Goal: Transaction & Acquisition: Book appointment/travel/reservation

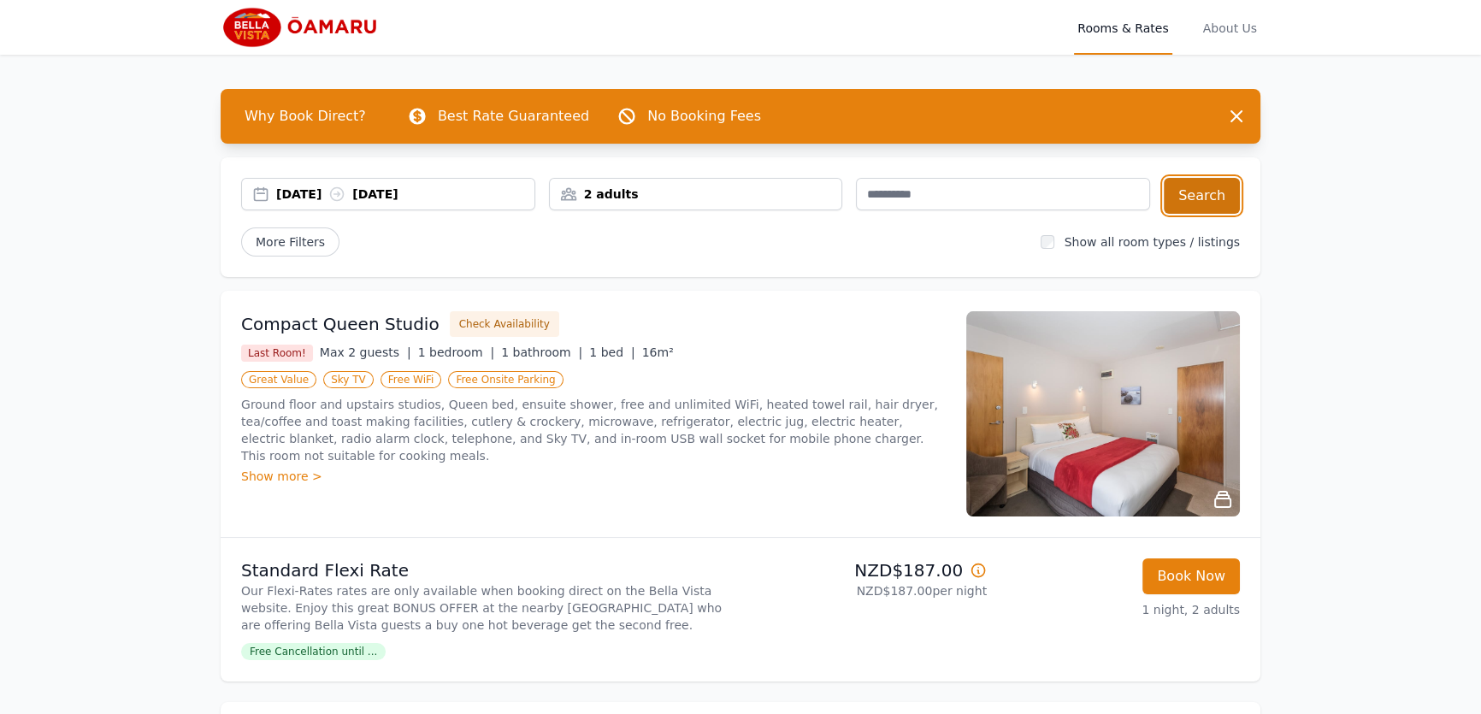
click at [1219, 192] on button "Search" at bounding box center [1201, 196] width 76 height 36
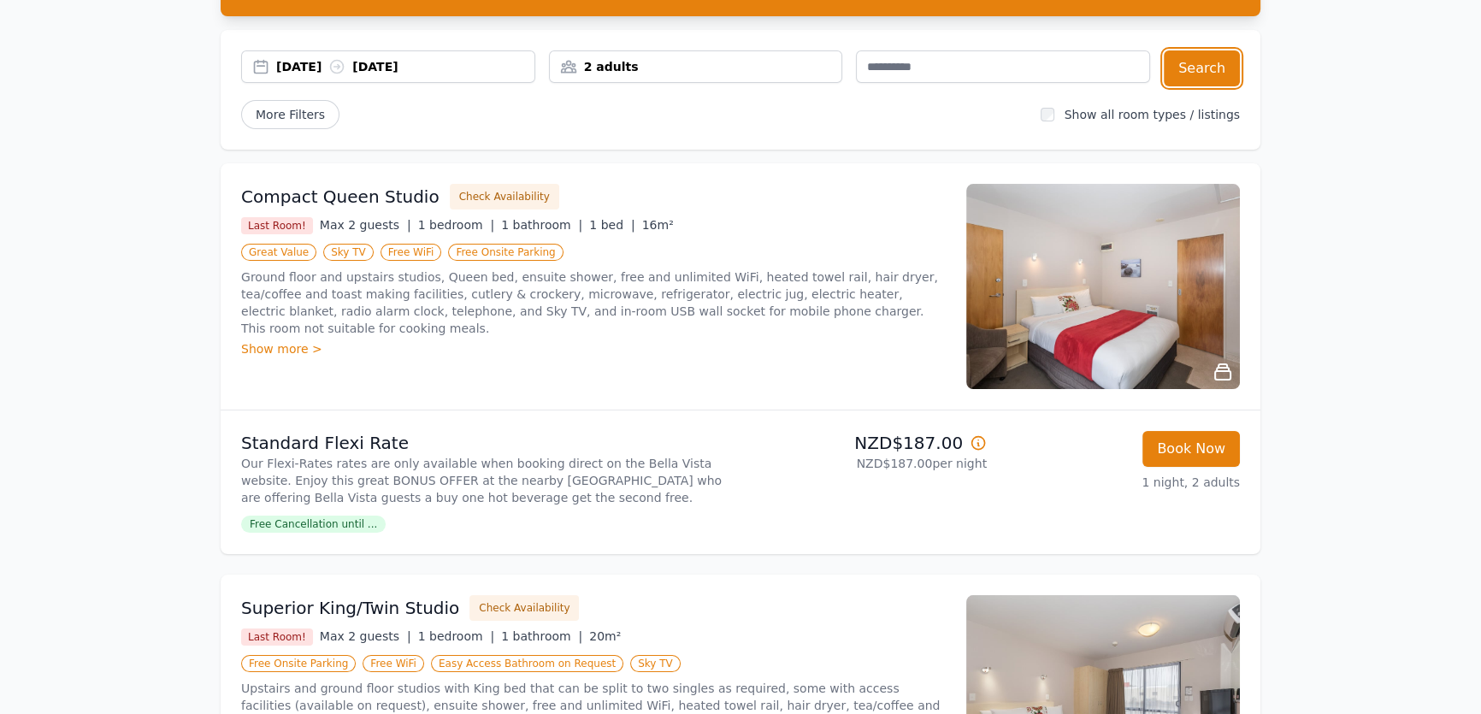
scroll to position [155, 0]
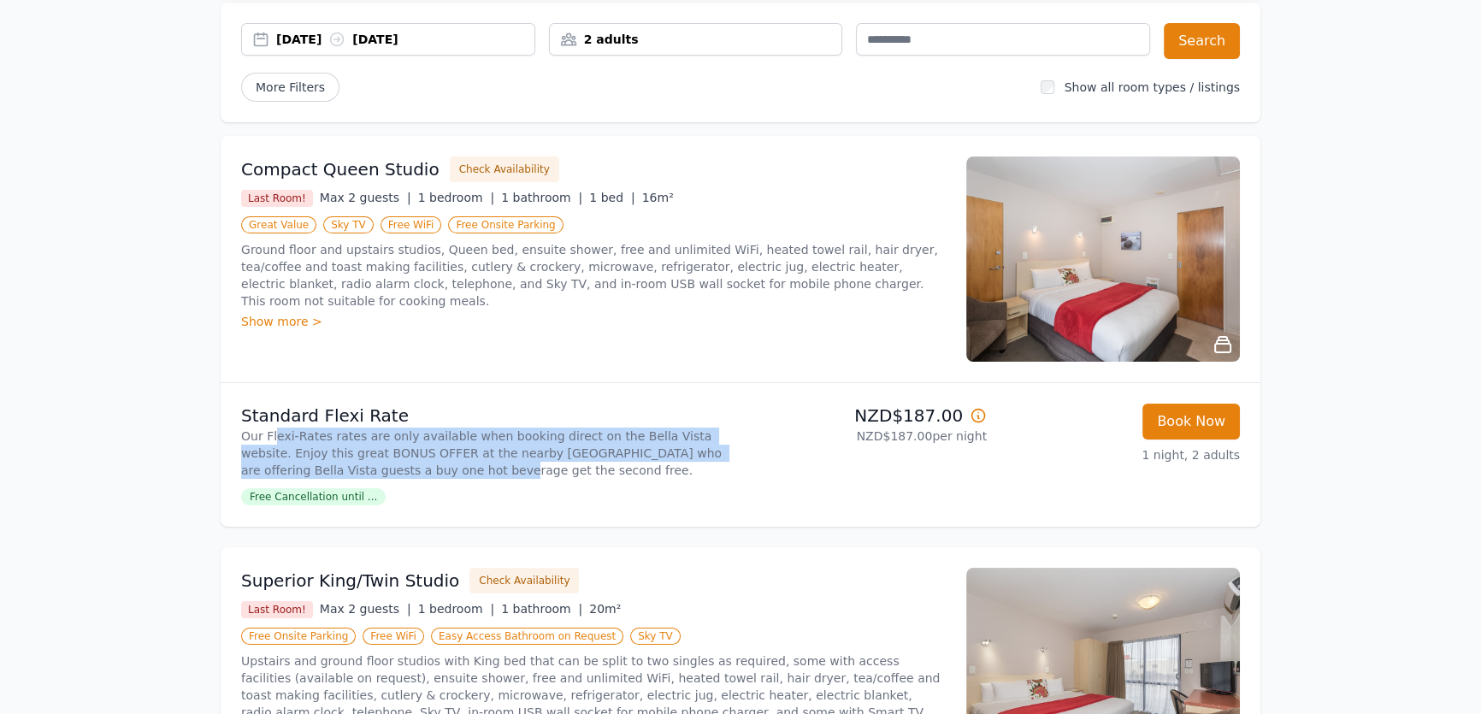
drag, startPoint x: 274, startPoint y: 435, endPoint x: 347, endPoint y: 375, distance: 94.8
click at [356, 457] on p "Our Flexi-Rates rates are only available when booking direct on the Bella Vista…" at bounding box center [487, 452] width 492 height 51
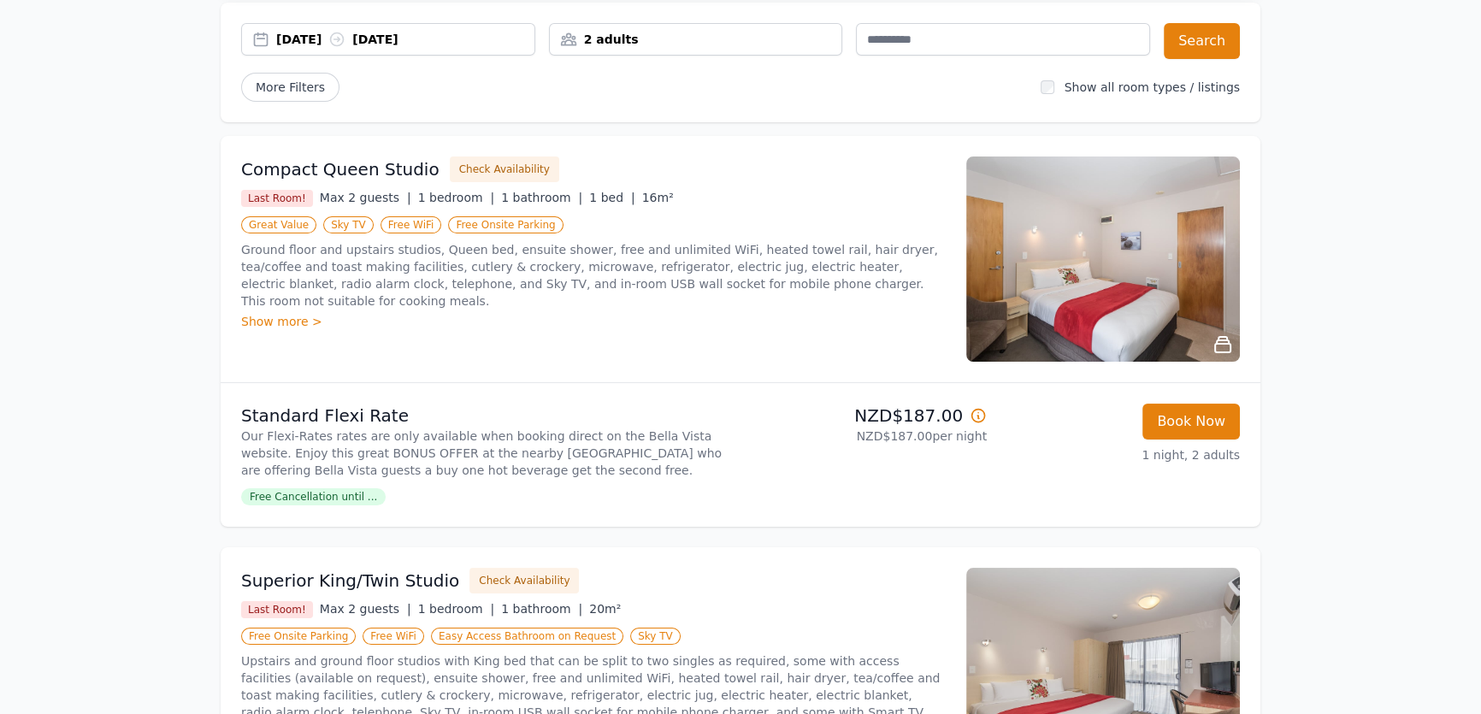
click at [288, 241] on p "Ground floor and upstairs studios, Queen bed, ensuite shower, free and unlimite…" at bounding box center [593, 275] width 704 height 68
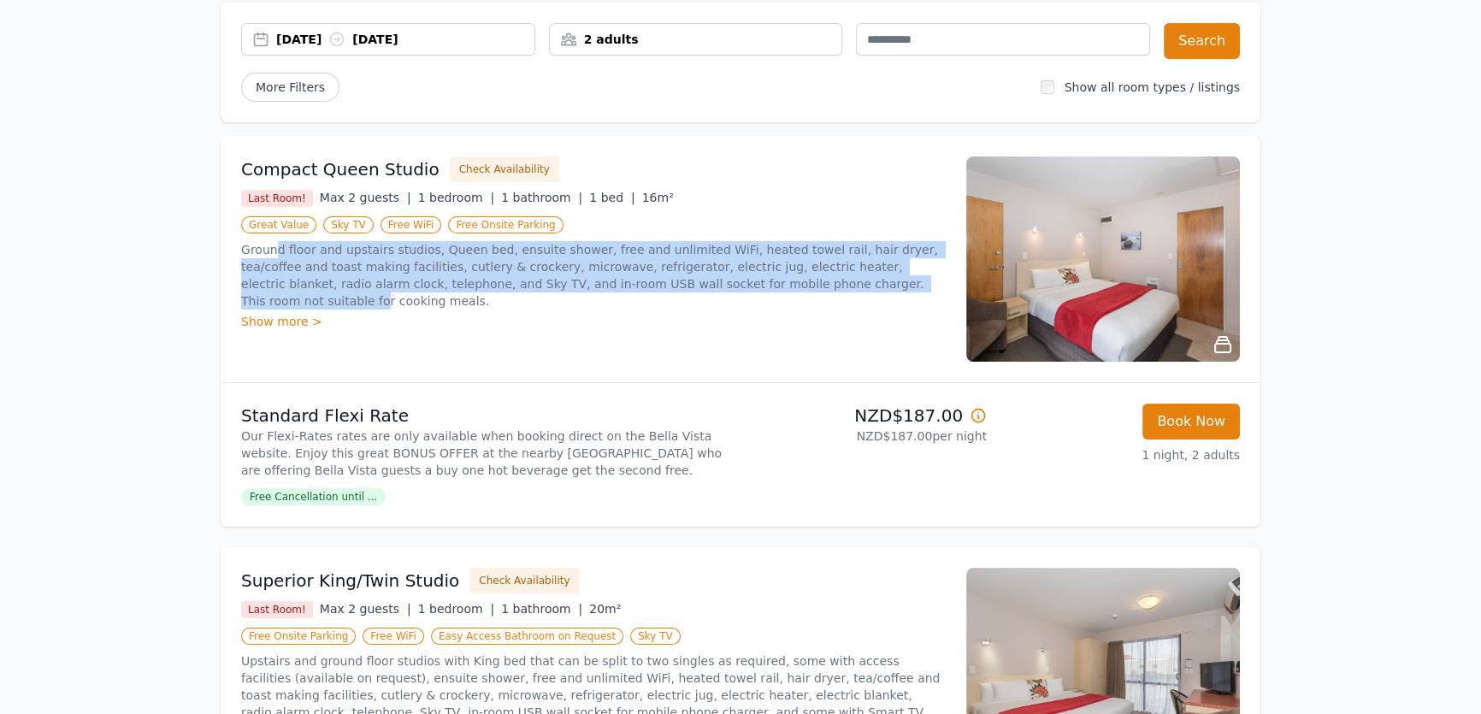
drag, startPoint x: 274, startPoint y: 245, endPoint x: 792, endPoint y: 286, distance: 520.4
click at [792, 286] on p "Ground floor and upstairs studios, Queen bed, ensuite shower, free and unlimite…" at bounding box center [593, 275] width 704 height 68
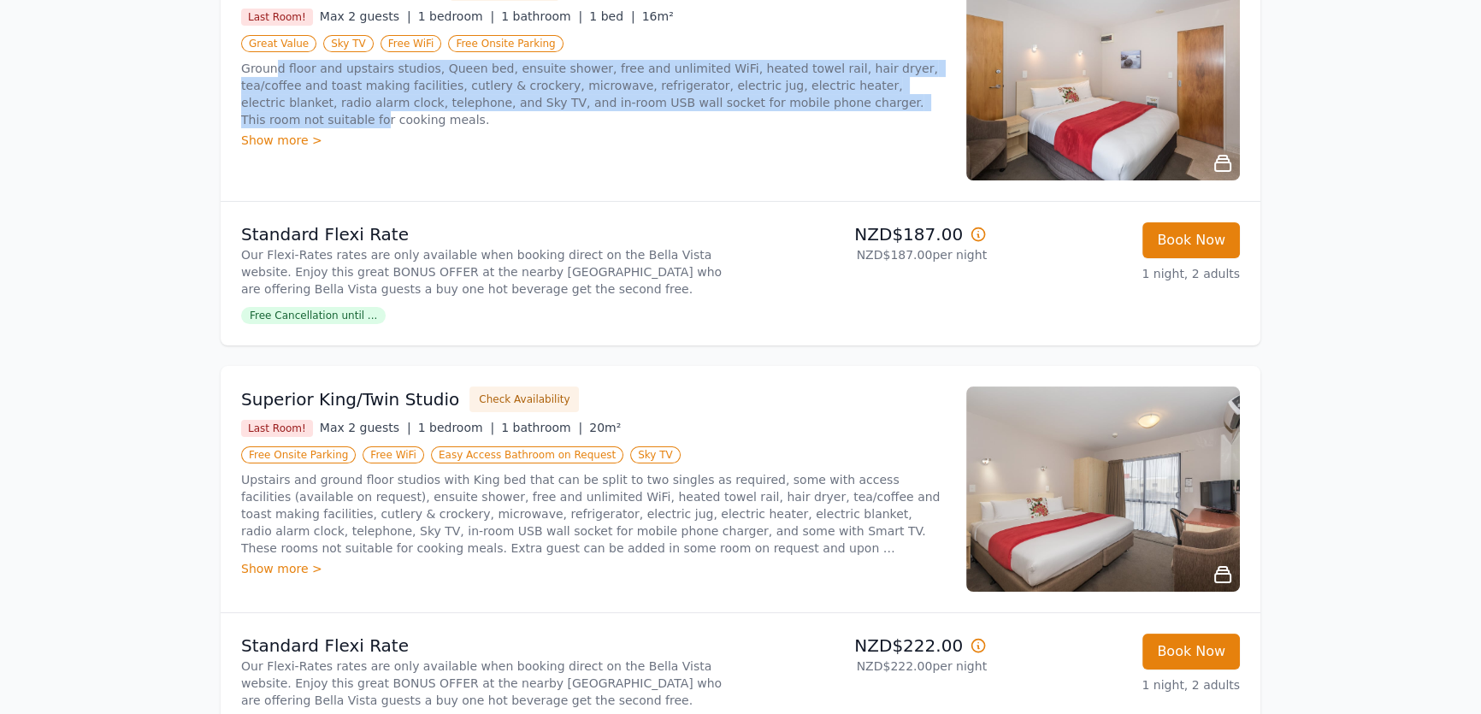
scroll to position [388, 0]
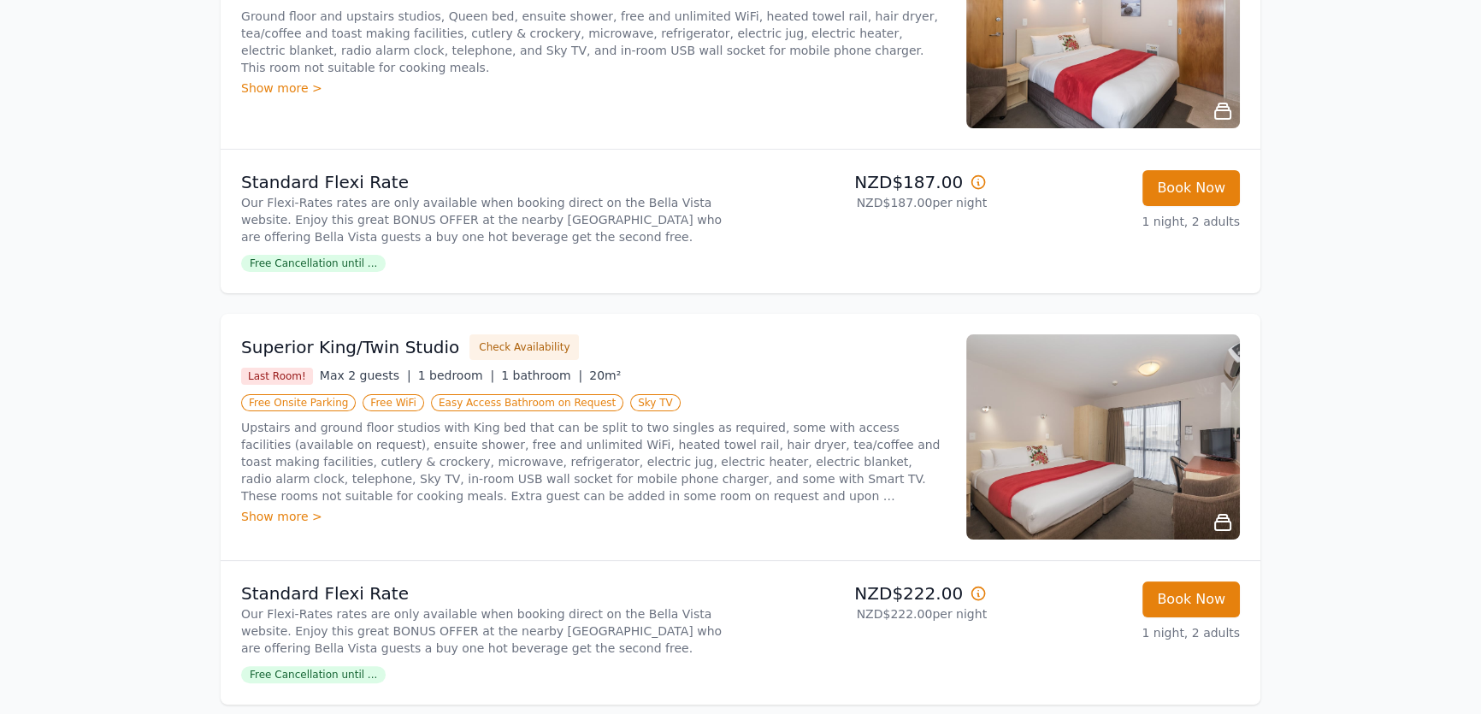
click at [684, 503] on div "Upstairs and ground floor studios with King bed that can be split to two single…" at bounding box center [593, 472] width 704 height 106
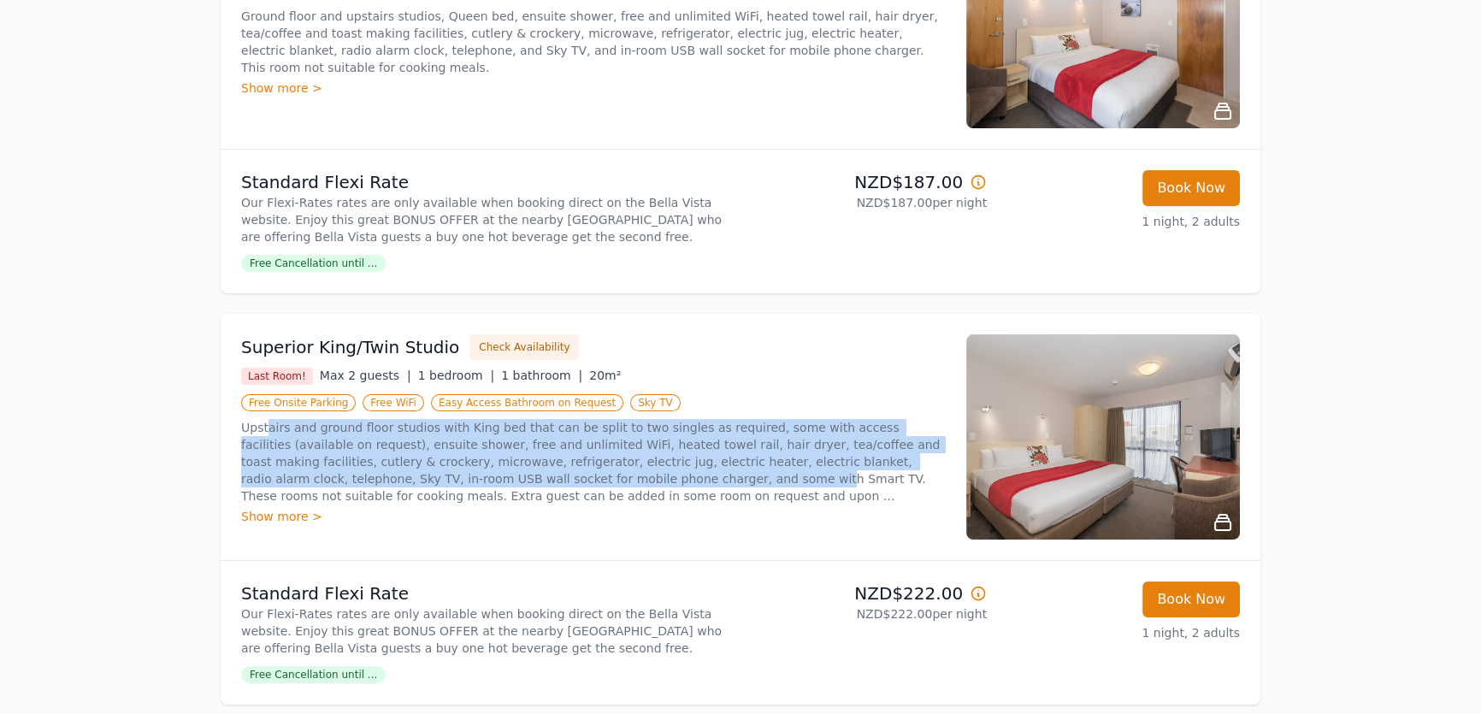
drag, startPoint x: 265, startPoint y: 427, endPoint x: 488, endPoint y: 473, distance: 227.8
click at [488, 473] on p "Upstairs and ground floor studios with King bed that can be split to two single…" at bounding box center [593, 461] width 704 height 85
click at [488, 472] on p "Upstairs and ground floor studios with King bed that can be split to two single…" at bounding box center [593, 461] width 704 height 85
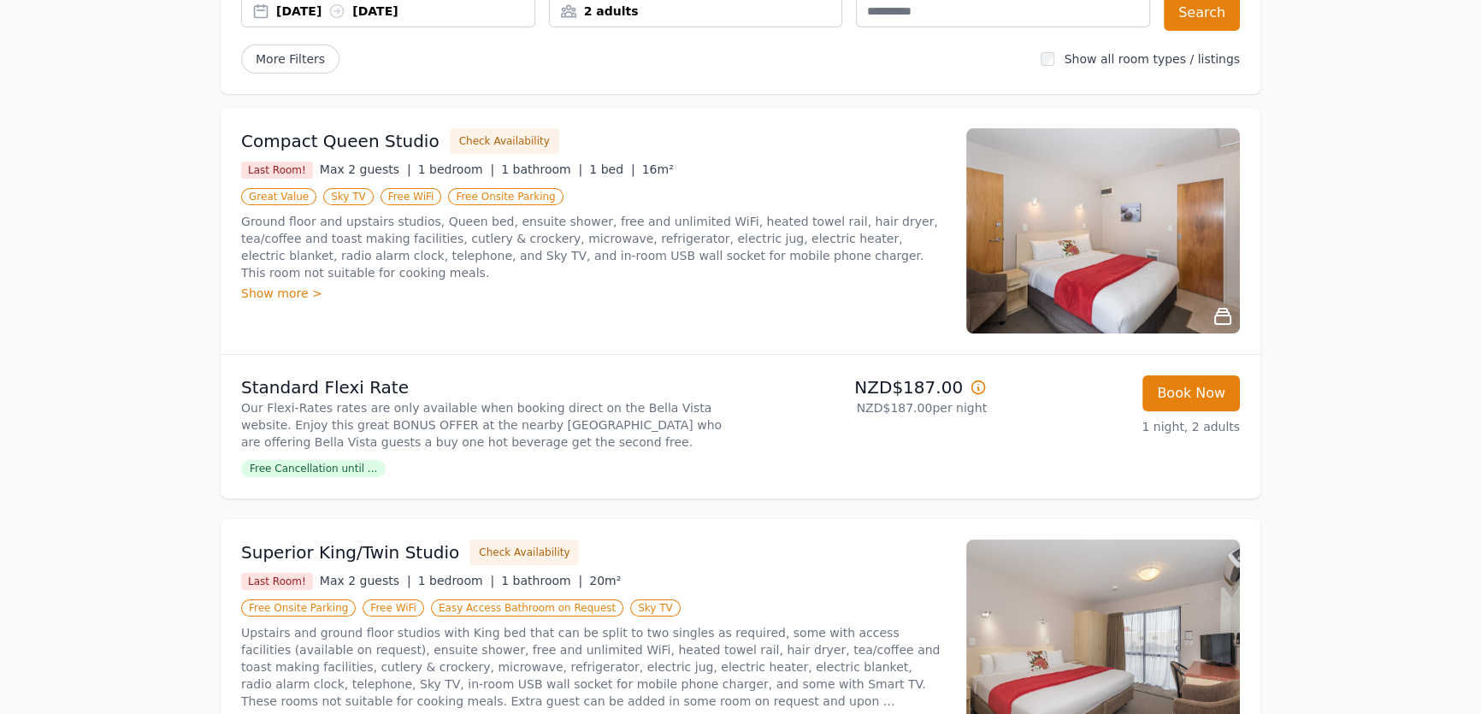
scroll to position [155, 0]
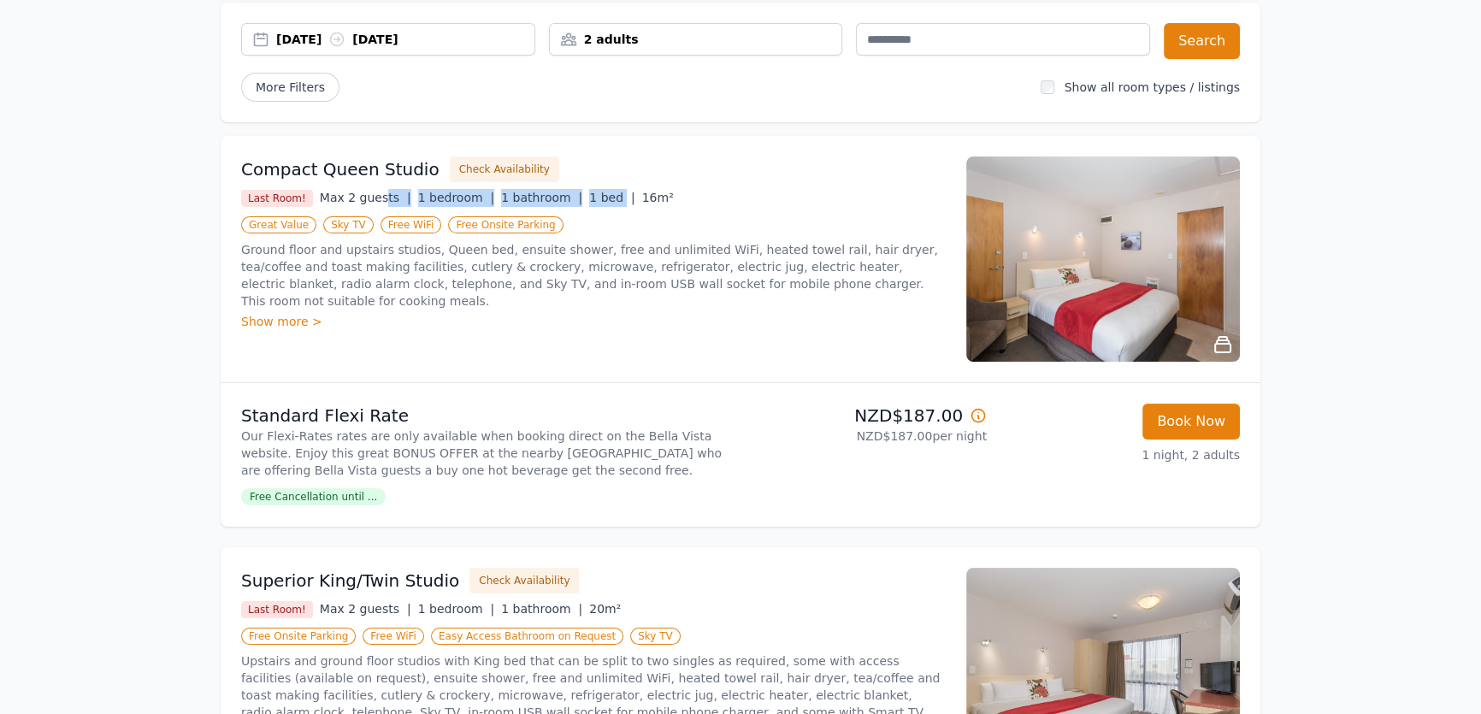
drag, startPoint x: 372, startPoint y: 195, endPoint x: 586, endPoint y: 192, distance: 214.6
click at [586, 192] on div "Last Room! Max 2 guests | 1 bedroom | 1 bathroom | 1 bed | 16m²" at bounding box center [593, 198] width 704 height 18
click at [371, 286] on p "Ground floor and upstairs studios, Queen bed, ensuite shower, free and unlimite…" at bounding box center [593, 275] width 704 height 68
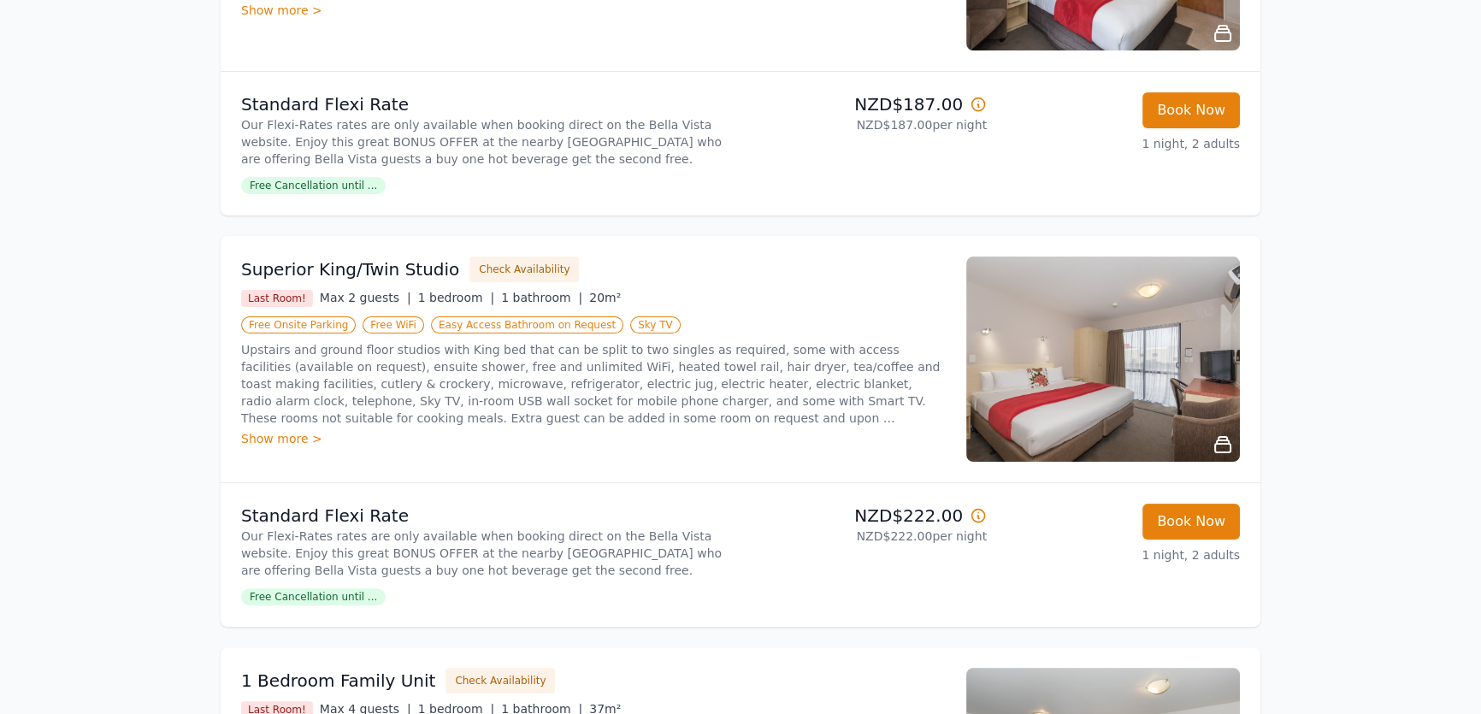
scroll to position [0, 0]
